Goal: Transaction & Acquisition: Obtain resource

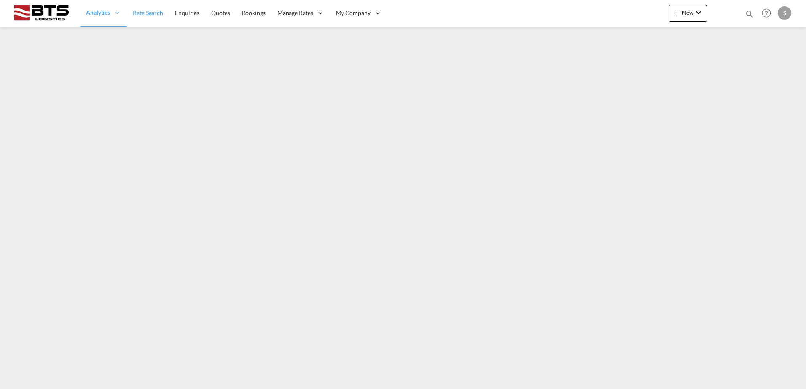
click at [142, 15] on span "Rate Search" at bounding box center [148, 12] width 30 height 7
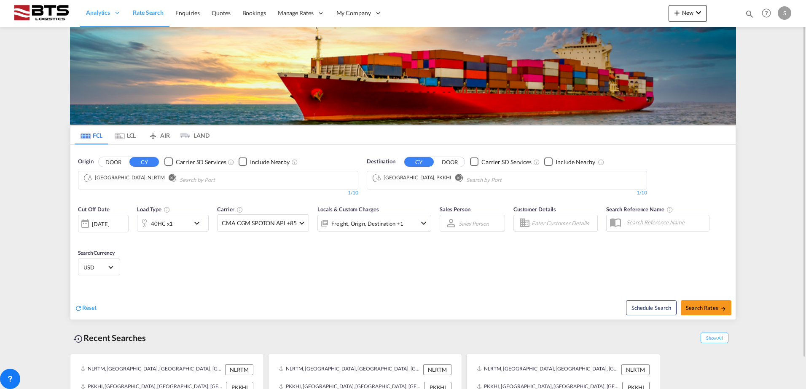
click at [133, 182] on md-chips-wrap "Rotterdam, NLRTM" at bounding box center [173, 179] width 180 height 16
click at [169, 178] on md-icon "Remove" at bounding box center [172, 177] width 6 height 6
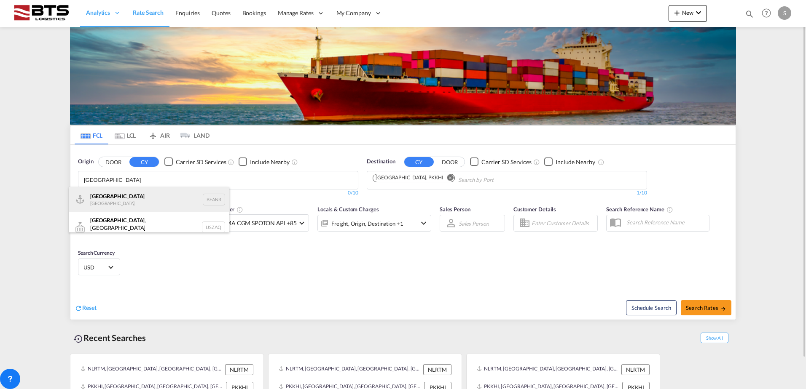
type input "antwerp"
click at [141, 192] on div "Antwerp Belgium BEANR" at bounding box center [149, 199] width 160 height 25
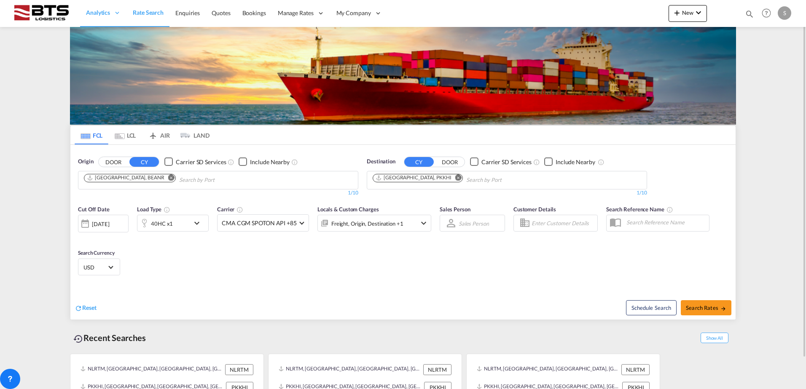
click at [190, 231] on div "40HC x1" at bounding box center [163, 223] width 52 height 17
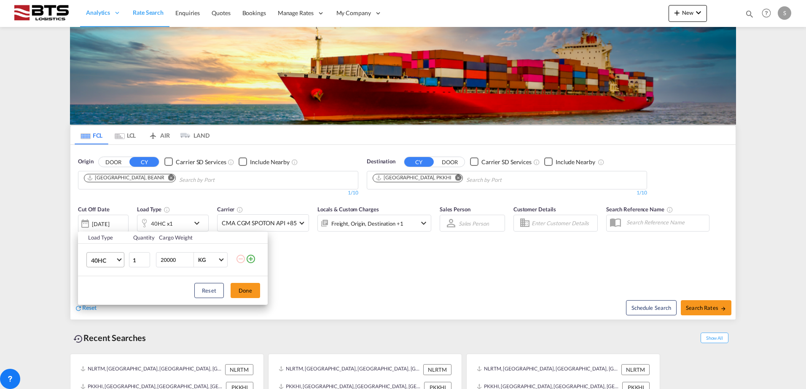
click at [118, 262] on md-select-value "40HC" at bounding box center [107, 260] width 34 height 14
click at [115, 221] on md-option "20GP" at bounding box center [112, 220] width 57 height 20
click at [463, 263] on div "Load Type Quantity Cargo Weight 20GP 1 20000 KG KG Load type addition is restri…" at bounding box center [403, 194] width 806 height 389
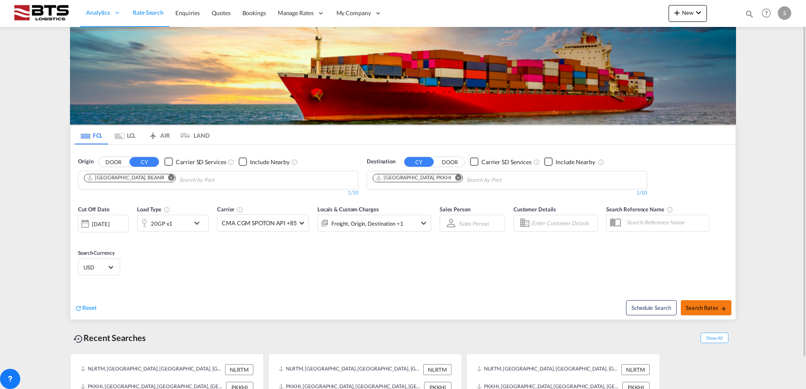
click at [704, 309] on span "Search Rates" at bounding box center [706, 308] width 40 height 7
type input "BEANR to PKKHI / 27 Aug 2025"
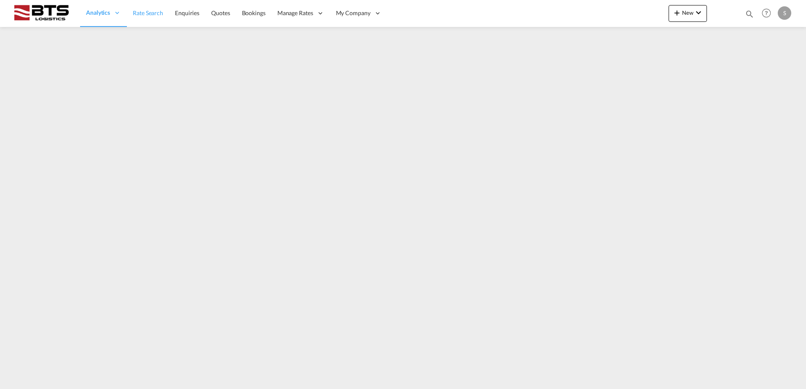
drag, startPoint x: 141, startPoint y: 13, endPoint x: 129, endPoint y: 26, distance: 17.9
click at [141, 13] on span "Rate Search" at bounding box center [148, 12] width 30 height 7
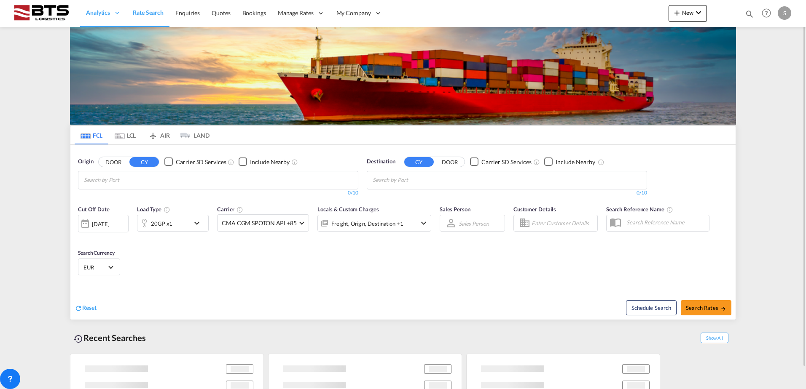
click at [144, 182] on input "Chips input." at bounding box center [124, 180] width 80 height 13
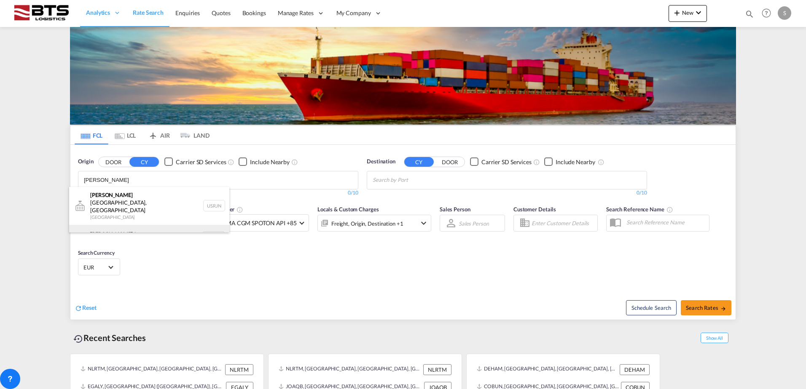
type input "[PERSON_NAME]"
click at [122, 225] on div "[PERSON_NAME] dam [GEOGRAPHIC_DATA] NLRTM" at bounding box center [149, 237] width 160 height 25
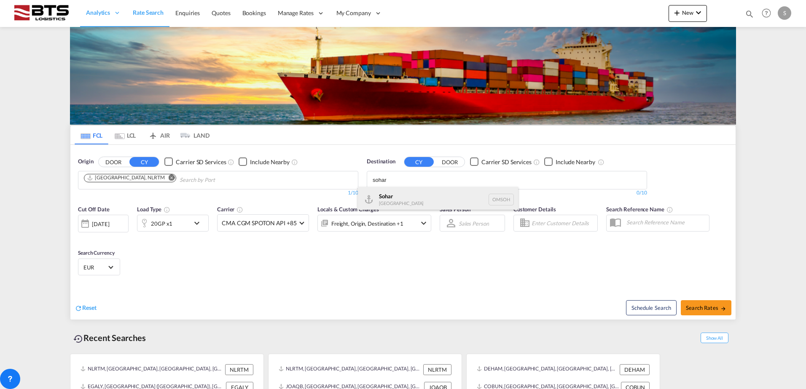
type input "sohar"
click at [405, 200] on div "Sohar [GEOGRAPHIC_DATA] [GEOGRAPHIC_DATA]" at bounding box center [438, 199] width 160 height 25
click at [198, 226] on md-icon "icon-chevron-down" at bounding box center [199, 223] width 14 height 10
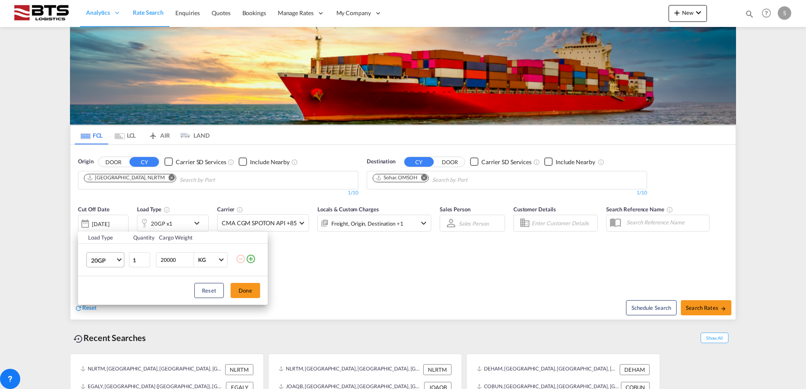
click at [117, 263] on md-select-value "20GP" at bounding box center [107, 260] width 34 height 14
click at [110, 299] on md-option "40HC" at bounding box center [112, 301] width 57 height 20
click at [247, 289] on button "Done" at bounding box center [244, 290] width 29 height 15
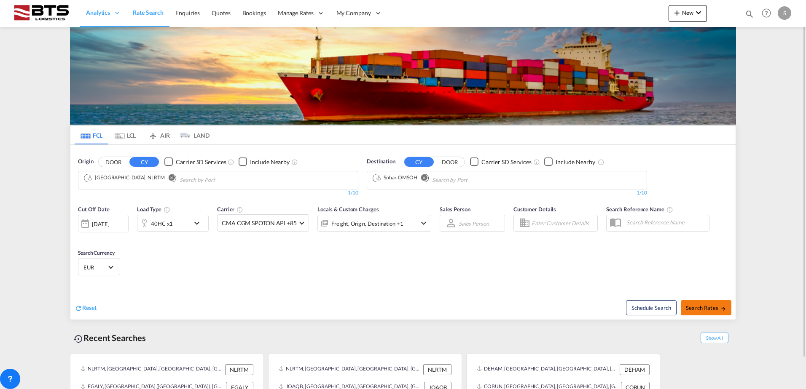
click at [696, 307] on span "Search Rates" at bounding box center [706, 308] width 40 height 7
type input "NLRTM to OMSOH / [DATE]"
